Goal: Transaction & Acquisition: Purchase product/service

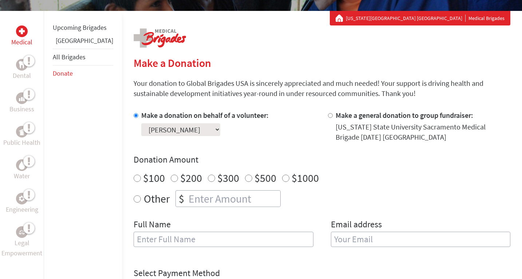
scroll to position [127, 0]
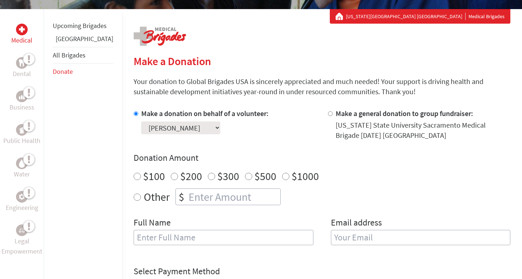
click at [134, 197] on input "Other" at bounding box center [137, 197] width 7 height 7
radio input "true"
click at [197, 194] on input "number" at bounding box center [233, 197] width 93 height 16
type input "1500.00"
click at [224, 222] on div "Full Name" at bounding box center [224, 235] width 180 height 37
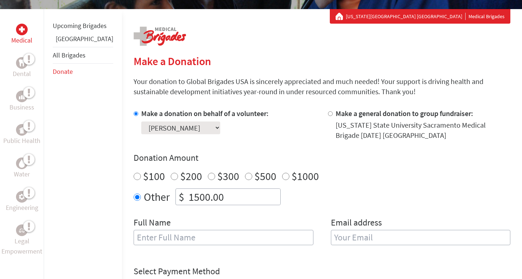
click at [187, 201] on input "1500.00" at bounding box center [233, 197] width 93 height 16
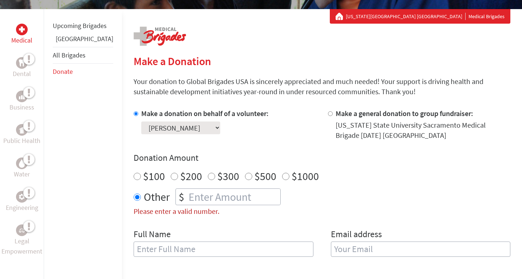
type input "1500.00"
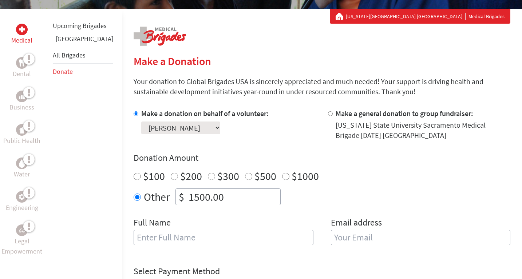
click at [195, 218] on div "Full Name" at bounding box center [224, 235] width 180 height 37
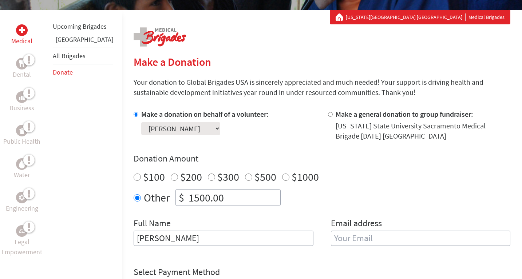
type input "[PERSON_NAME]"
click at [336, 240] on input "email" at bounding box center [421, 238] width 180 height 15
type input "kg"
type input "[EMAIL_ADDRESS][DOMAIN_NAME]"
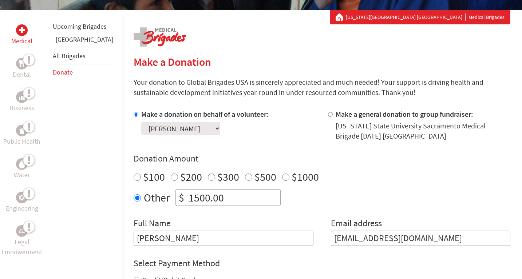
click at [311, 250] on form "Make a donation on behalf of a volunteer: Select a volunteer... [PERSON_NAME] […" at bounding box center [322, 249] width 377 height 280
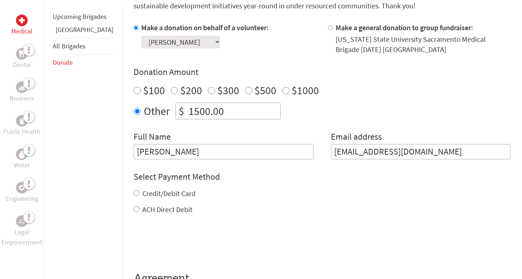
scroll to position [213, 0]
click at [134, 194] on input "Credit/Debit Card" at bounding box center [137, 193] width 6 height 6
radio input "true"
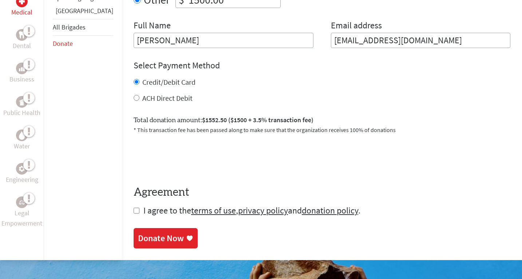
scroll to position [330, 0]
